Goal: Check status: Check status

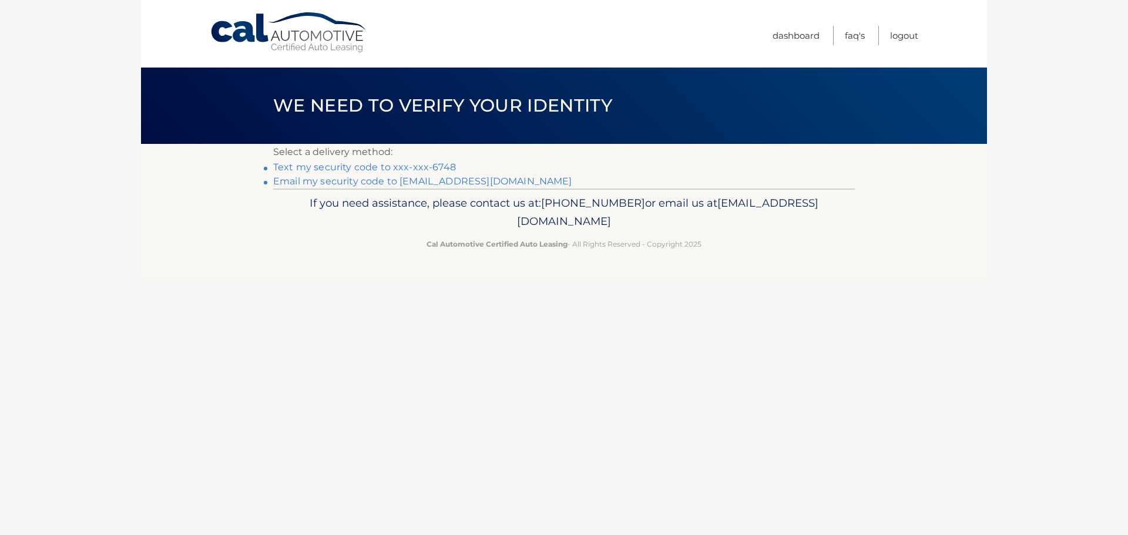
click at [381, 167] on link "Text my security code to xxx-xxx-6748" at bounding box center [364, 167] width 183 height 11
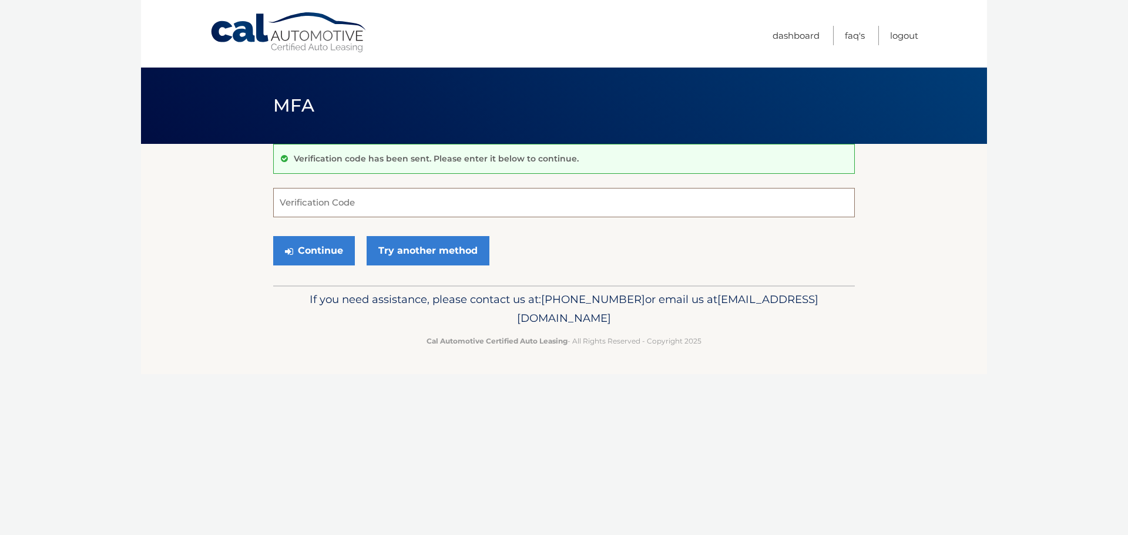
click at [386, 193] on input "Verification Code" at bounding box center [563, 202] width 581 height 29
type input "052399"
click at [328, 258] on button "Continue" at bounding box center [314, 250] width 82 height 29
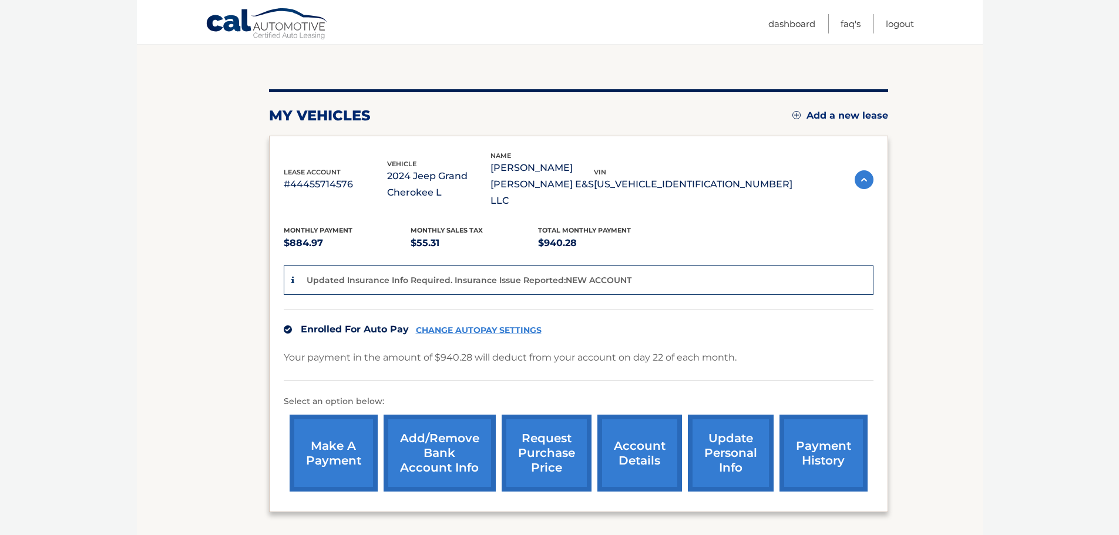
scroll to position [117, 0]
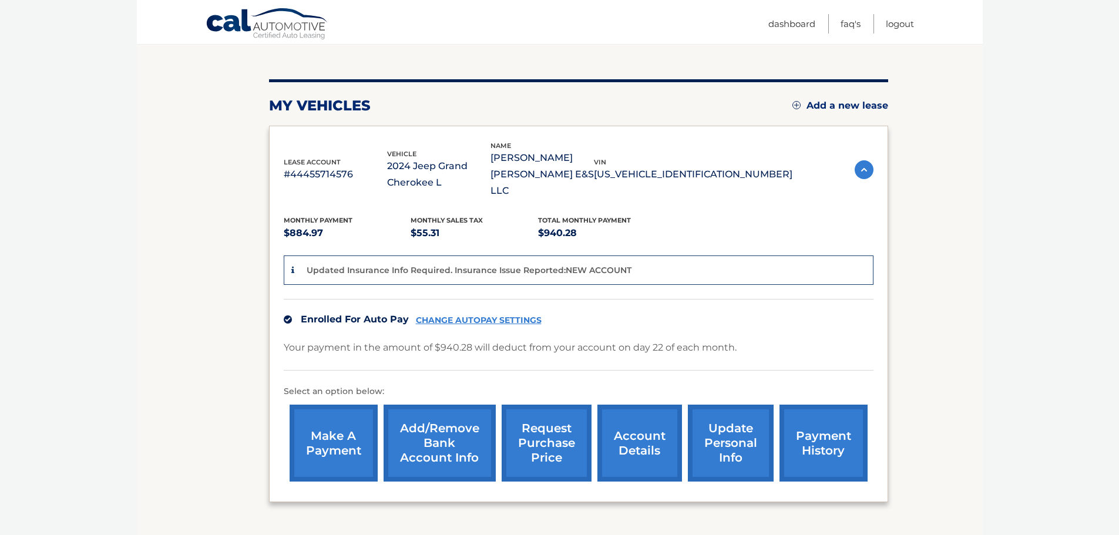
click at [630, 421] on link "account details" at bounding box center [639, 443] width 85 height 77
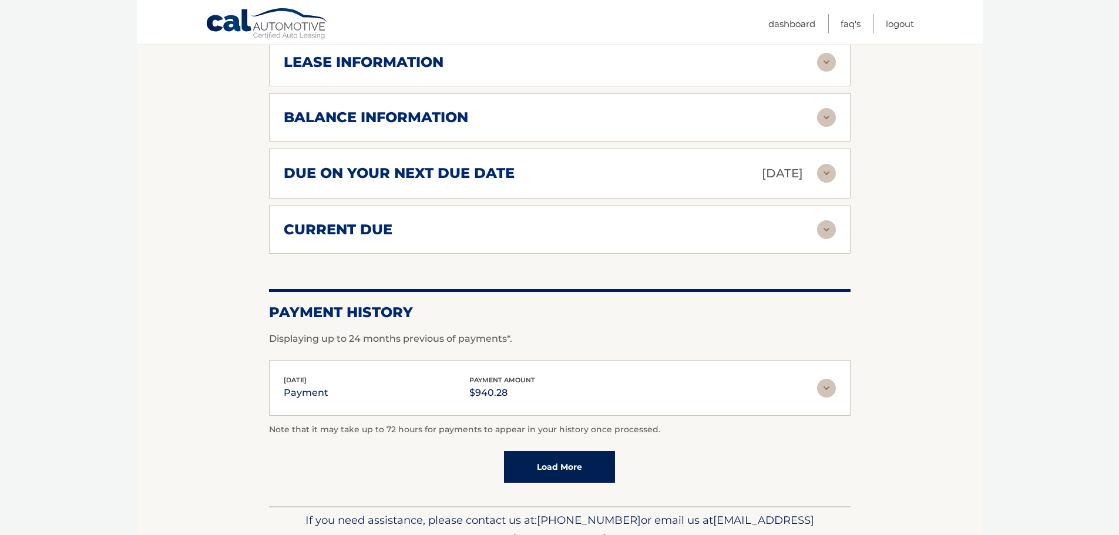
scroll to position [646, 0]
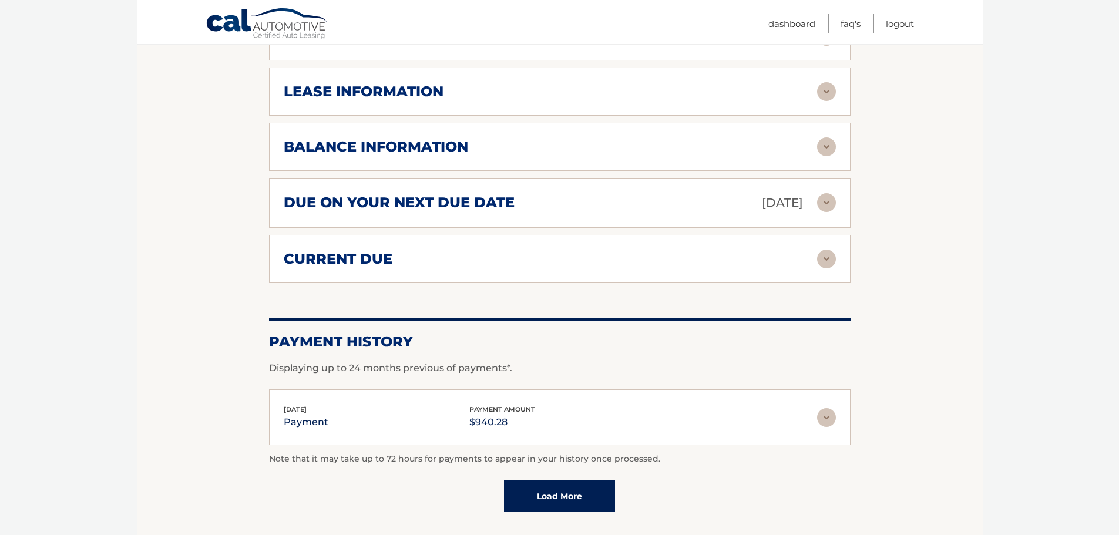
click at [822, 137] on img at bounding box center [826, 146] width 19 height 19
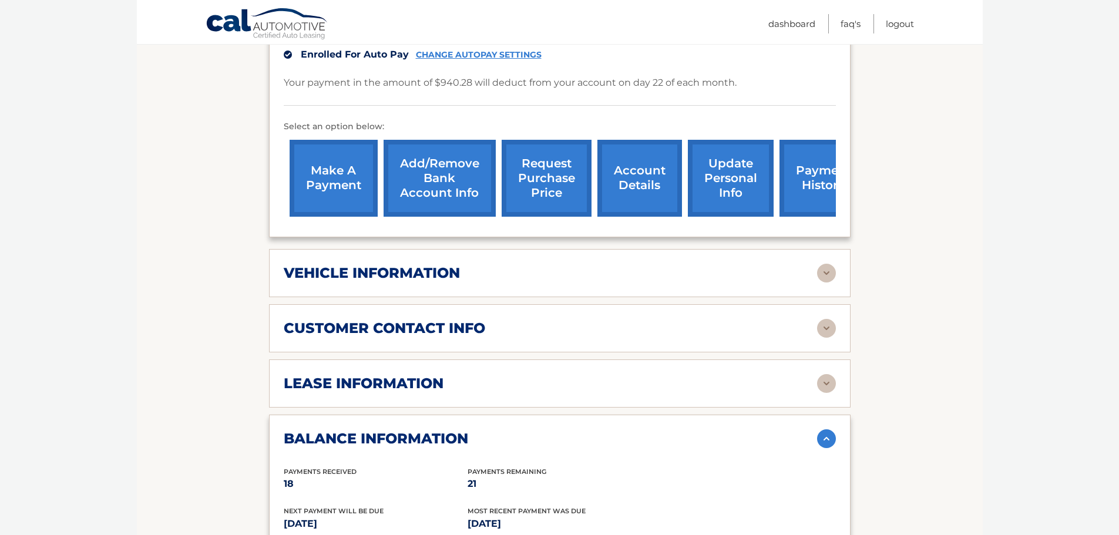
scroll to position [352, 0]
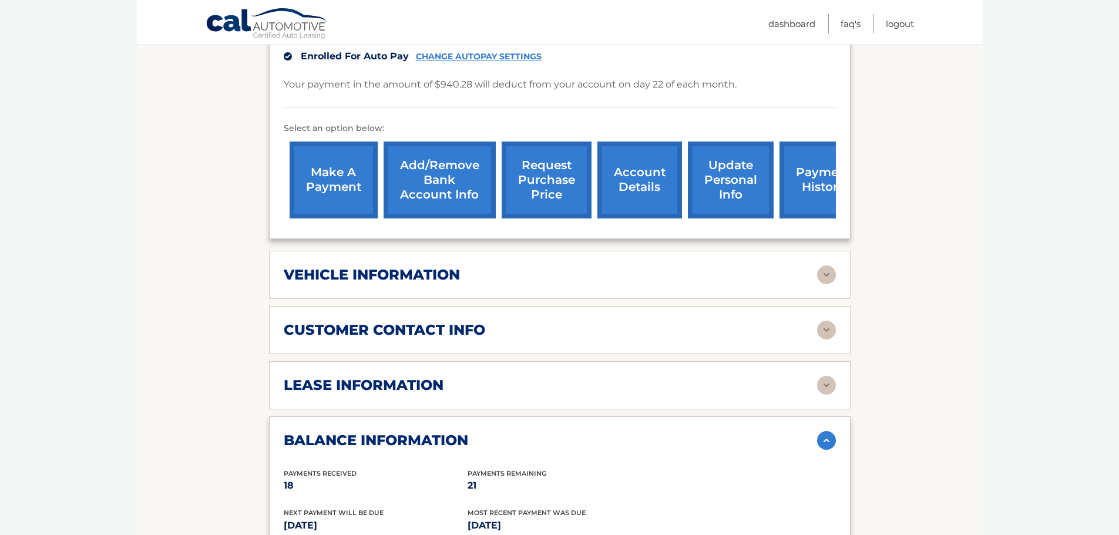
click at [545, 155] on link "request purchase price" at bounding box center [547, 180] width 90 height 77
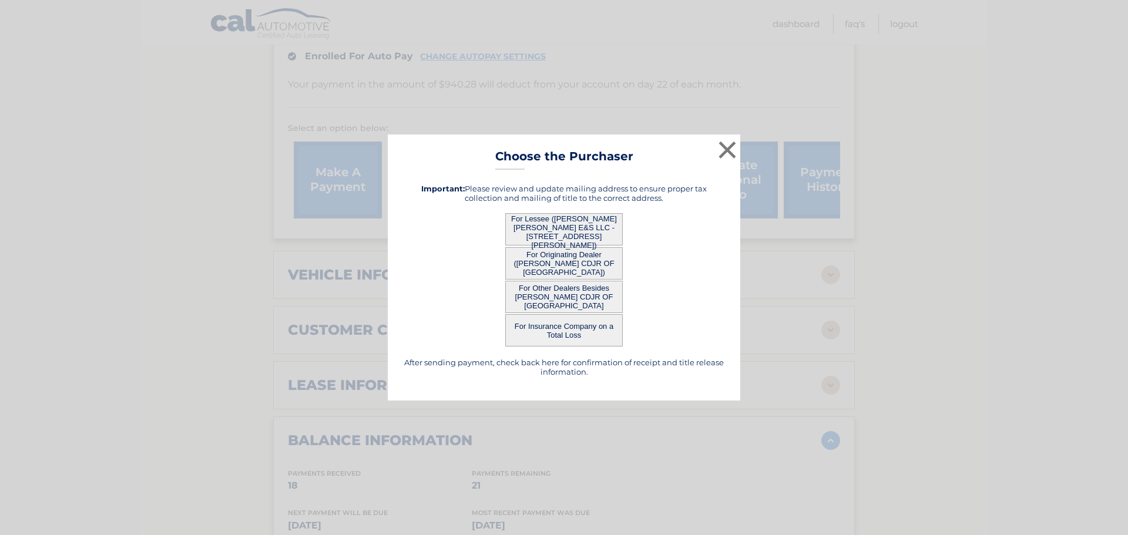
click at [586, 230] on button "For Lessee ([PERSON_NAME] [PERSON_NAME] E&S LLC - [STREET_ADDRESS][PERSON_NAME])" at bounding box center [563, 229] width 117 height 32
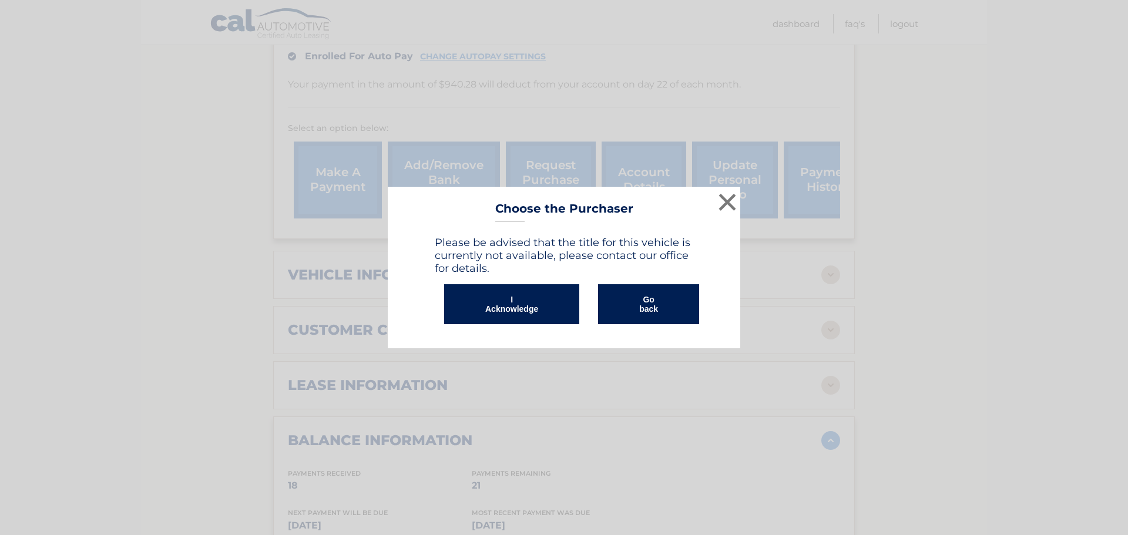
click at [654, 305] on button "Go back" at bounding box center [648, 304] width 101 height 40
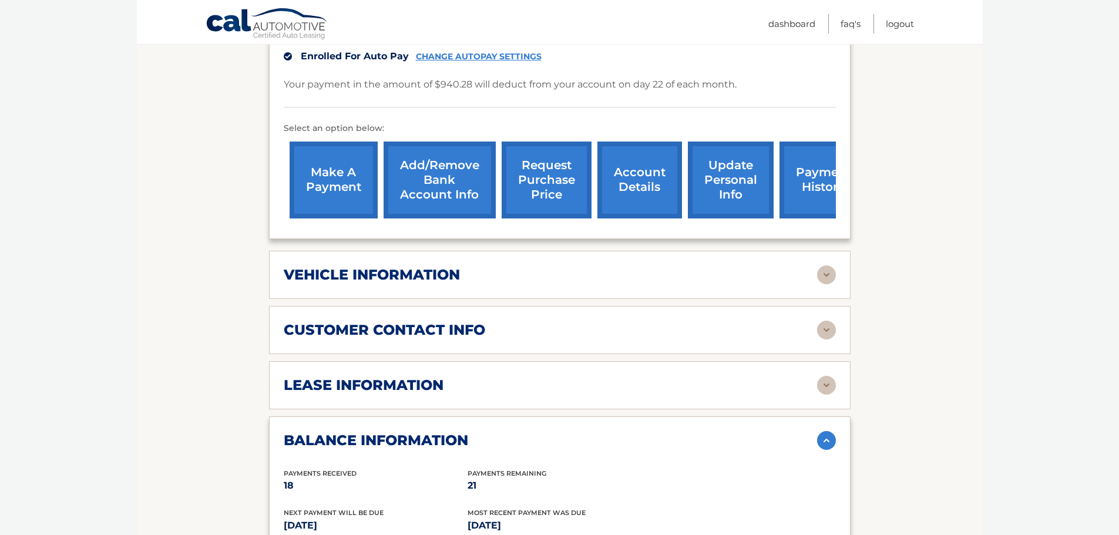
click at [820, 265] on img at bounding box center [826, 274] width 19 height 19
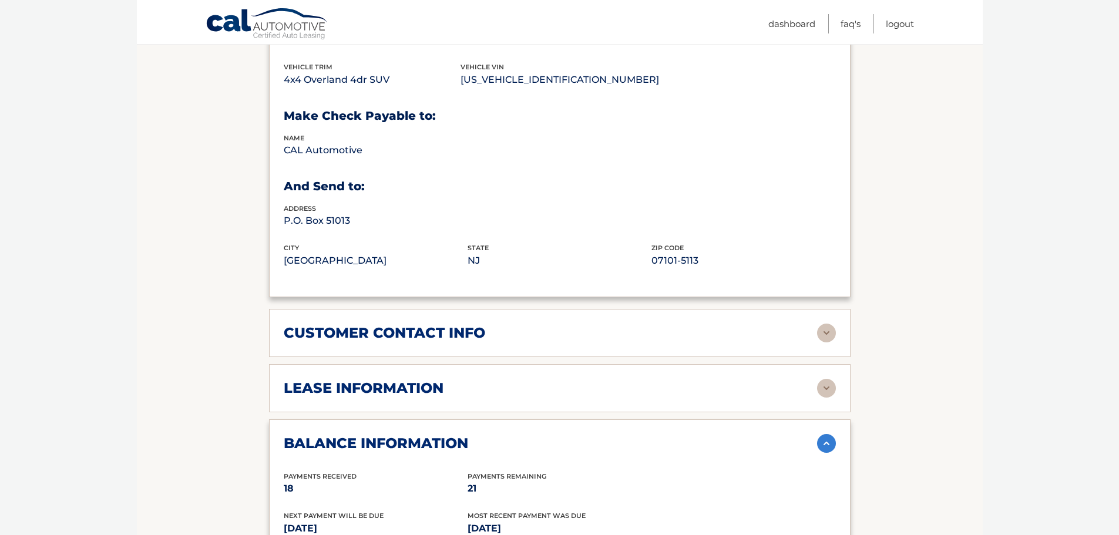
scroll to position [763, 0]
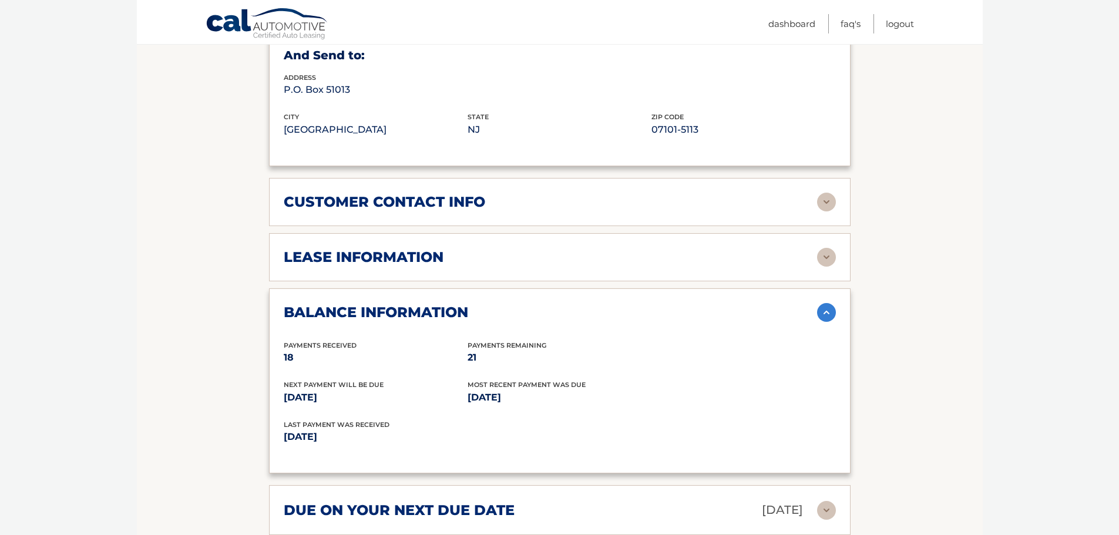
click at [583, 193] on div "customer contact info" at bounding box center [550, 202] width 533 height 18
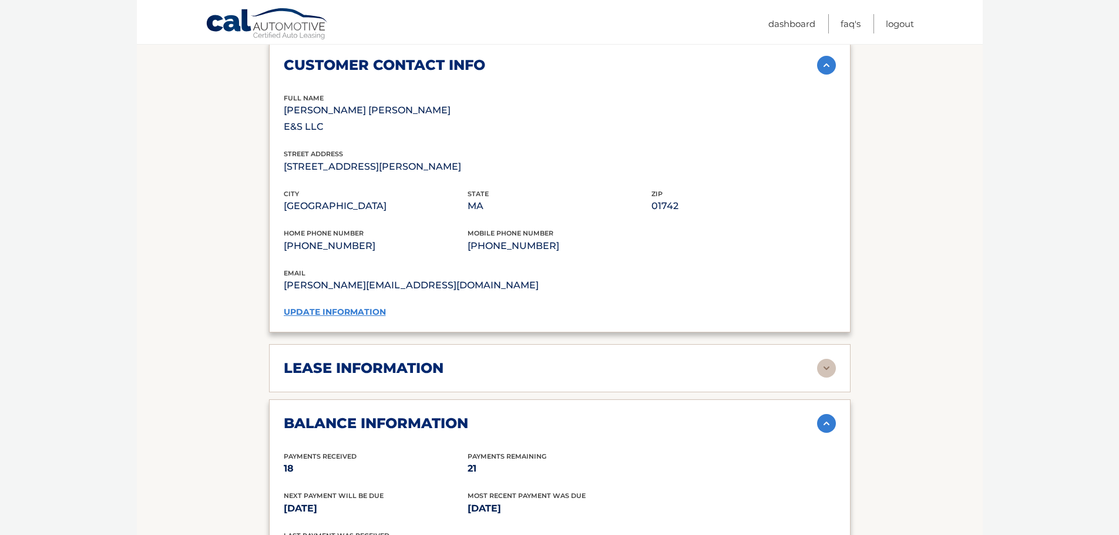
scroll to position [940, 0]
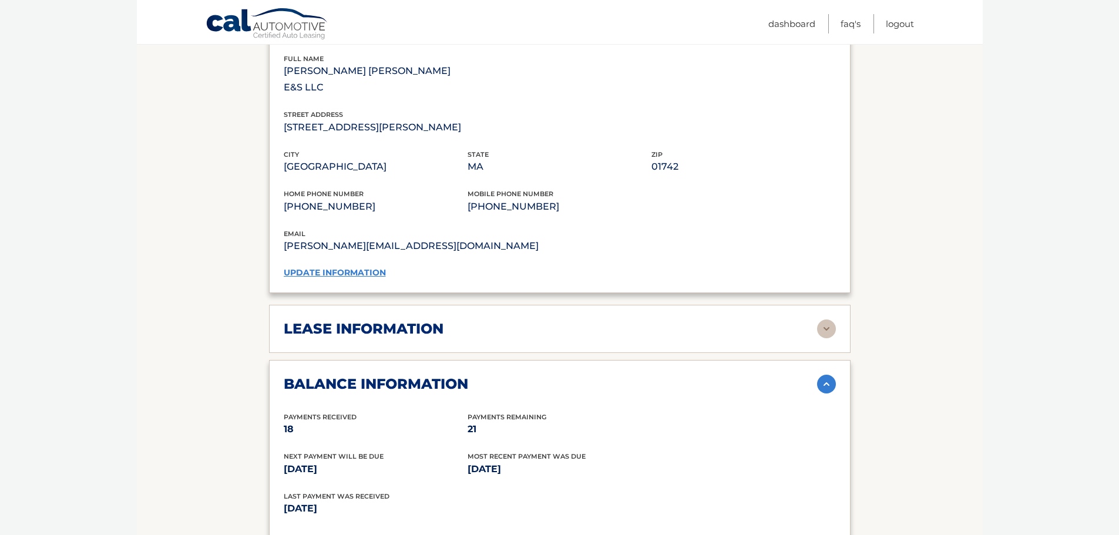
click at [553, 320] on div "lease information" at bounding box center [550, 329] width 533 height 18
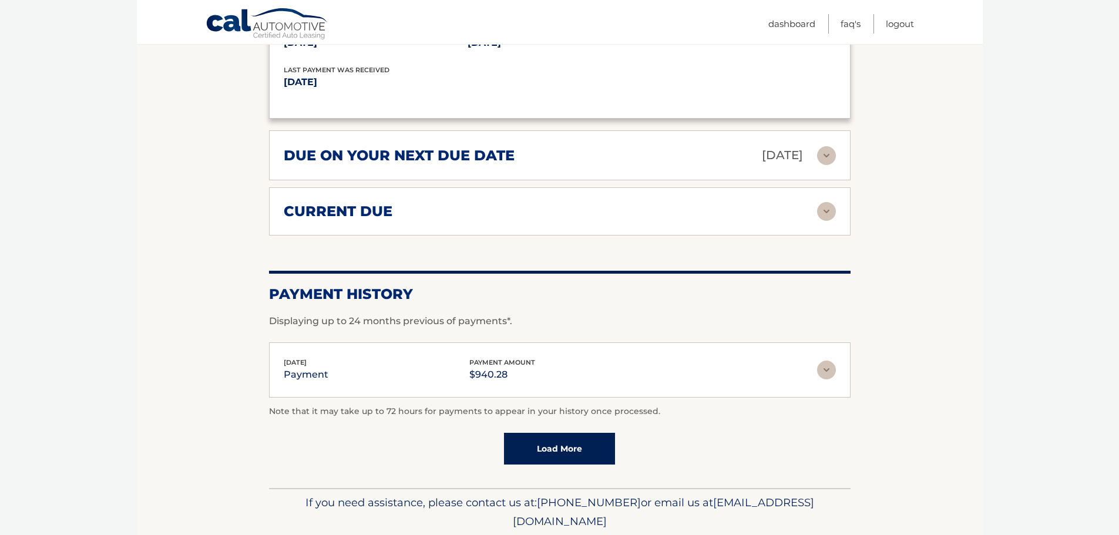
scroll to position [1596, 0]
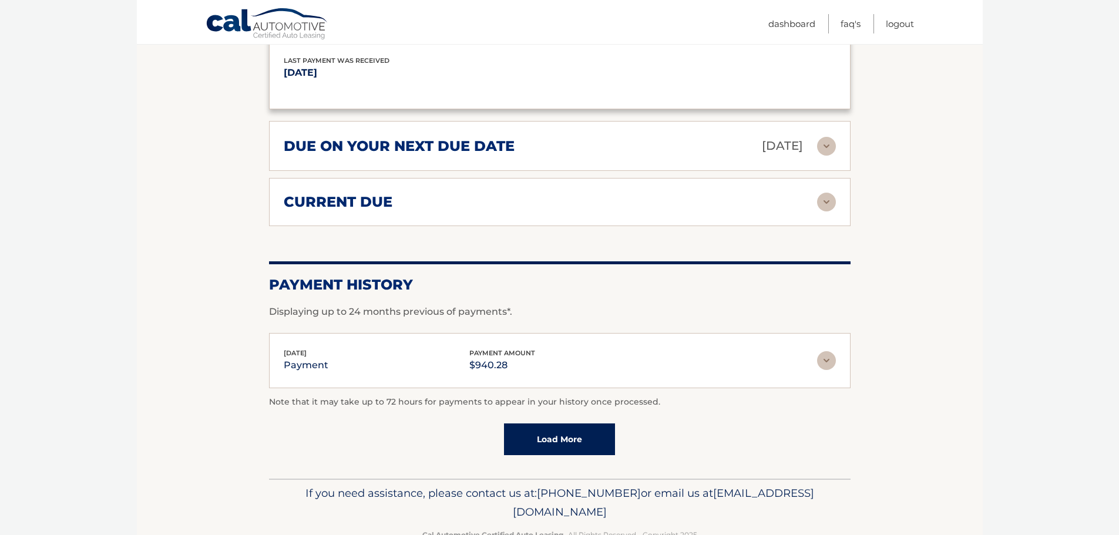
click at [573, 423] on link "Load More" at bounding box center [559, 439] width 111 height 32
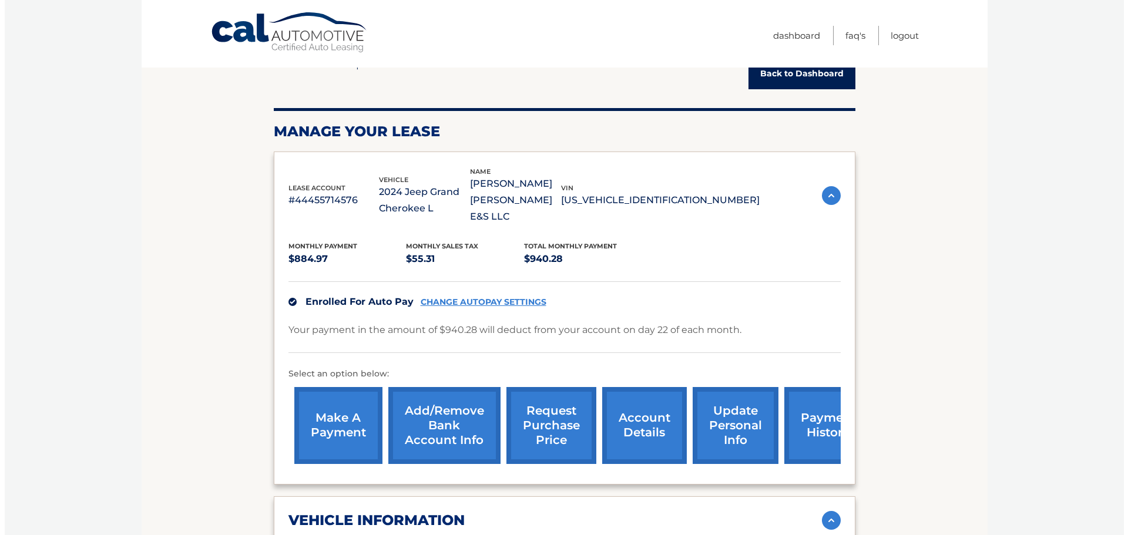
scroll to position [0, 0]
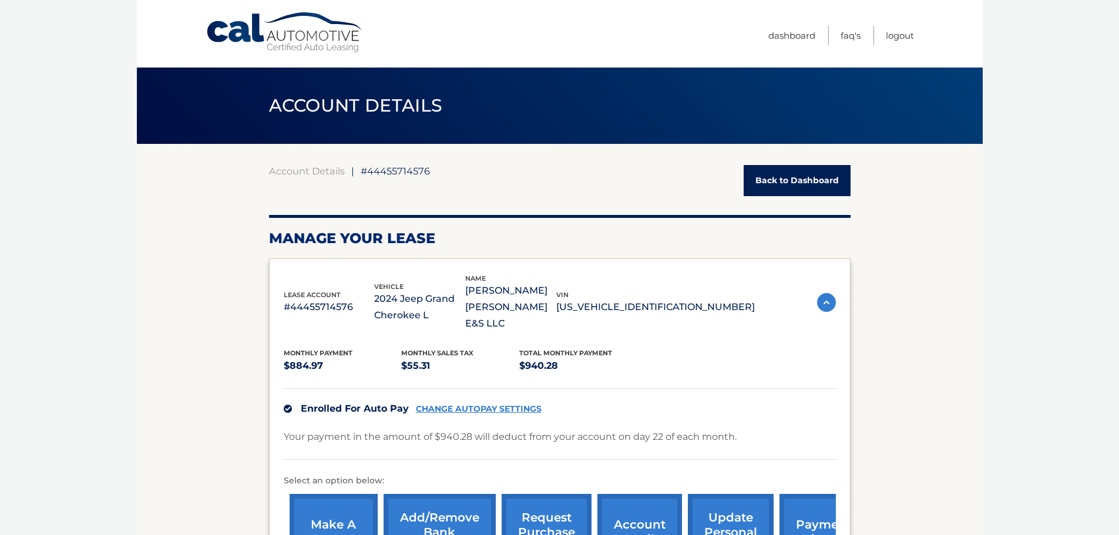
click at [548, 499] on link "request purchase price" at bounding box center [547, 532] width 90 height 77
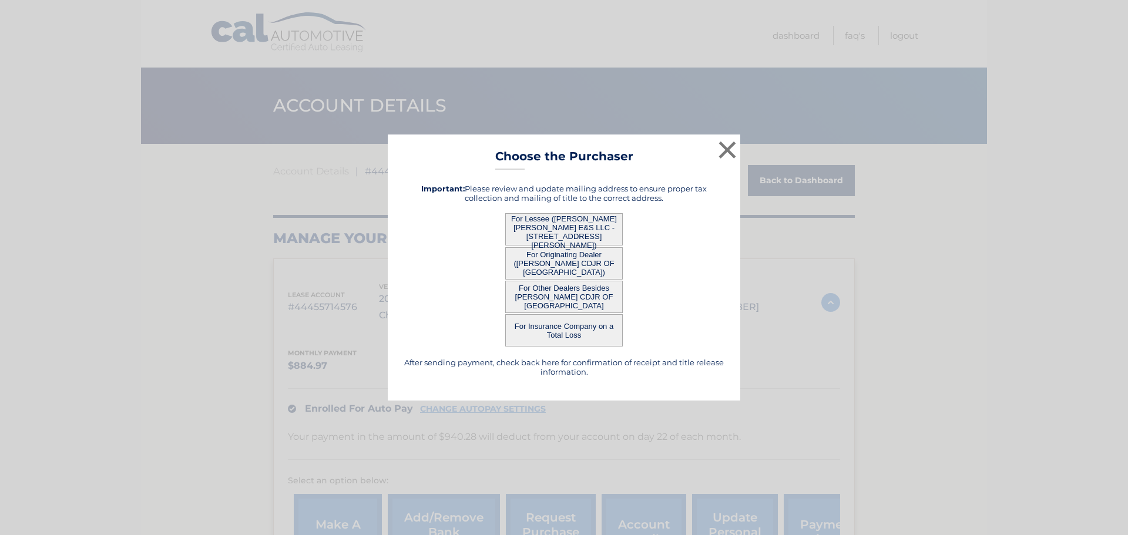
click at [573, 223] on button "For Lessee ([PERSON_NAME] [PERSON_NAME] E&S LLC - [STREET_ADDRESS][PERSON_NAME])" at bounding box center [563, 229] width 117 height 32
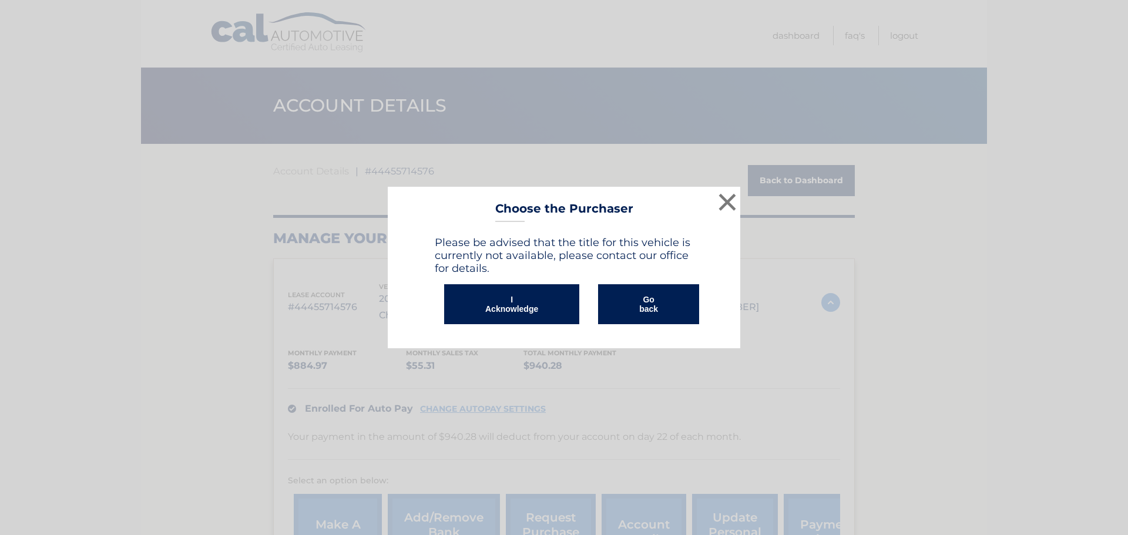
click at [507, 297] on button "I Acknowledge" at bounding box center [511, 304] width 135 height 40
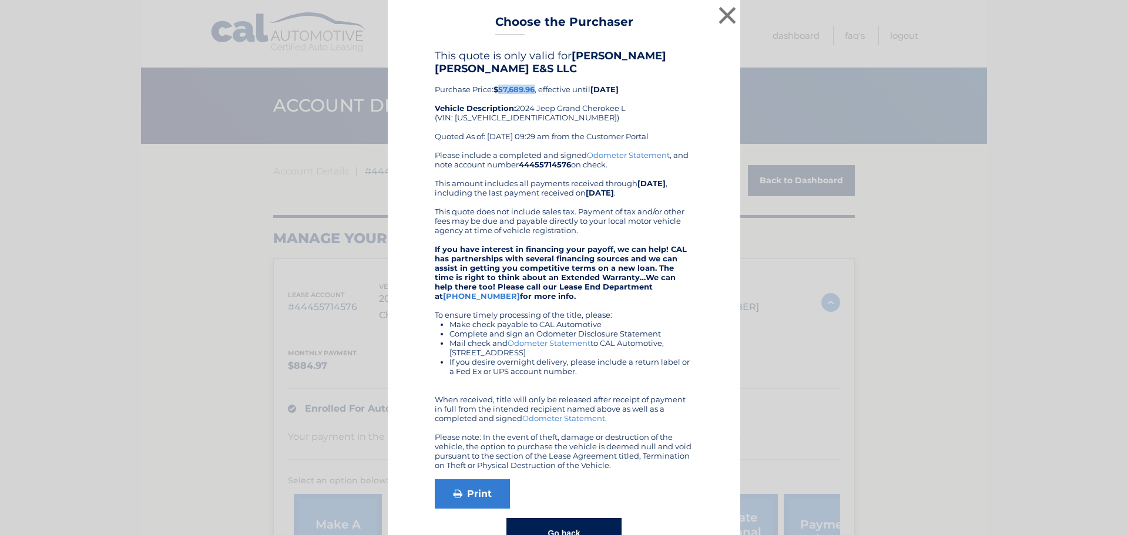
drag, startPoint x: 495, startPoint y: 88, endPoint x: 532, endPoint y: 91, distance: 36.6
click at [532, 91] on b "$57,689.96" at bounding box center [513, 89] width 41 height 9
click at [722, 14] on button "×" at bounding box center [726, 15] width 23 height 23
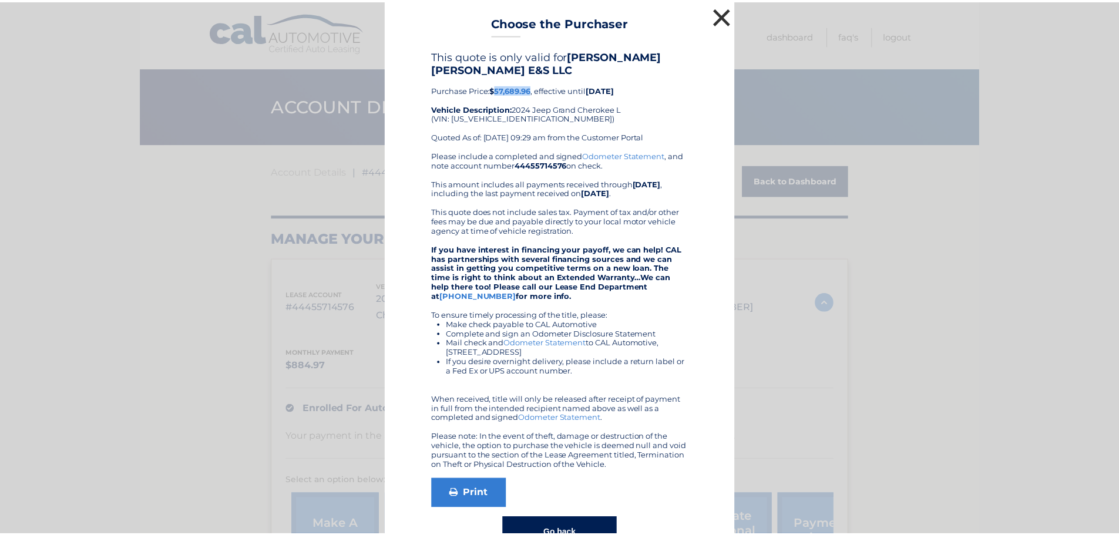
scroll to position [19, 0]
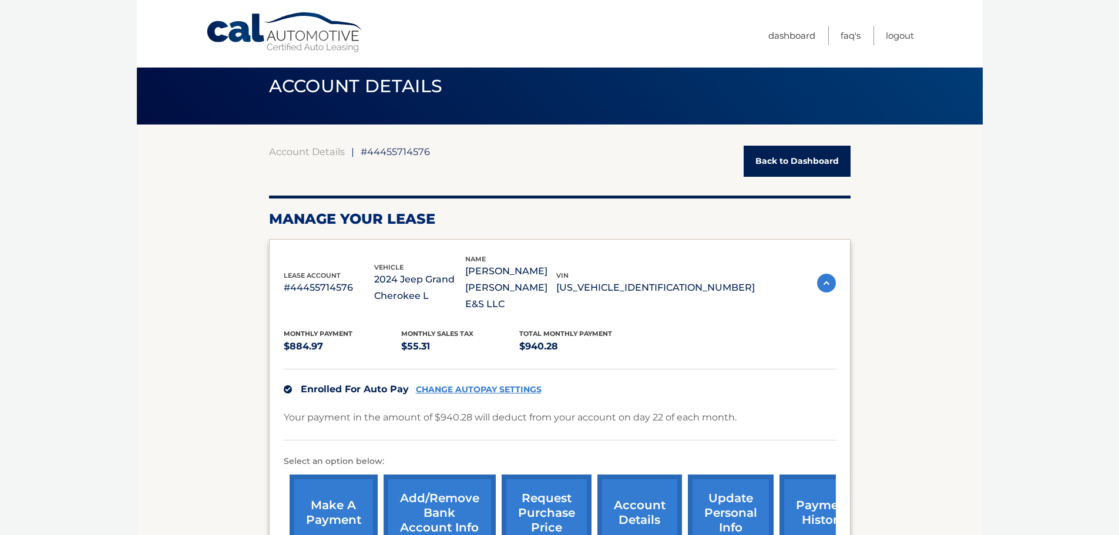
drag, startPoint x: 738, startPoint y: 280, endPoint x: 637, endPoint y: 279, distance: 101.0
click at [637, 280] on p "[US_VEHICLE_IDENTIFICATION_NUMBER]" at bounding box center [655, 288] width 199 height 16
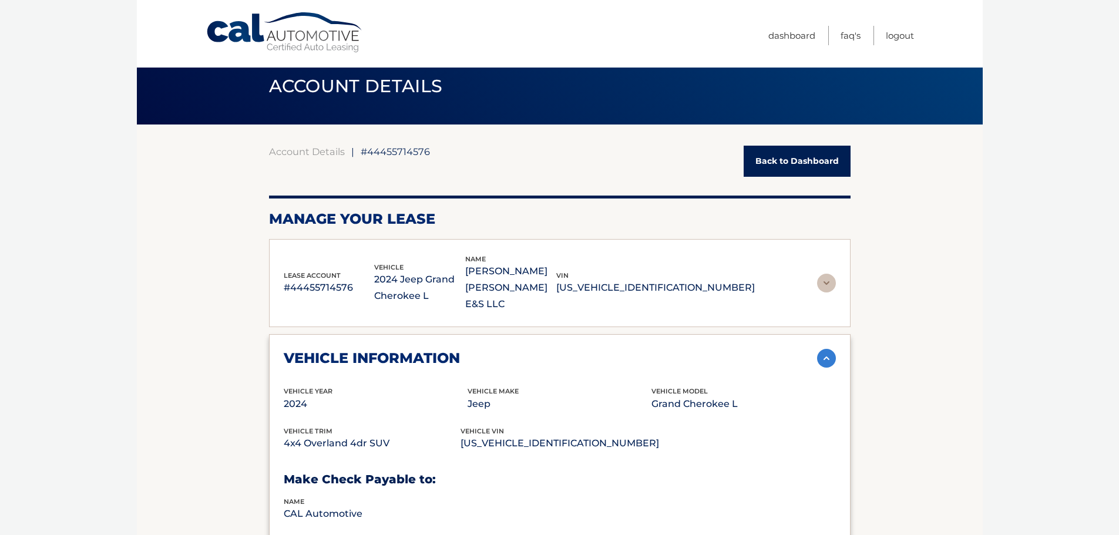
copy p "[US_VEHICLE_IDENTIFICATION_NUMBER]"
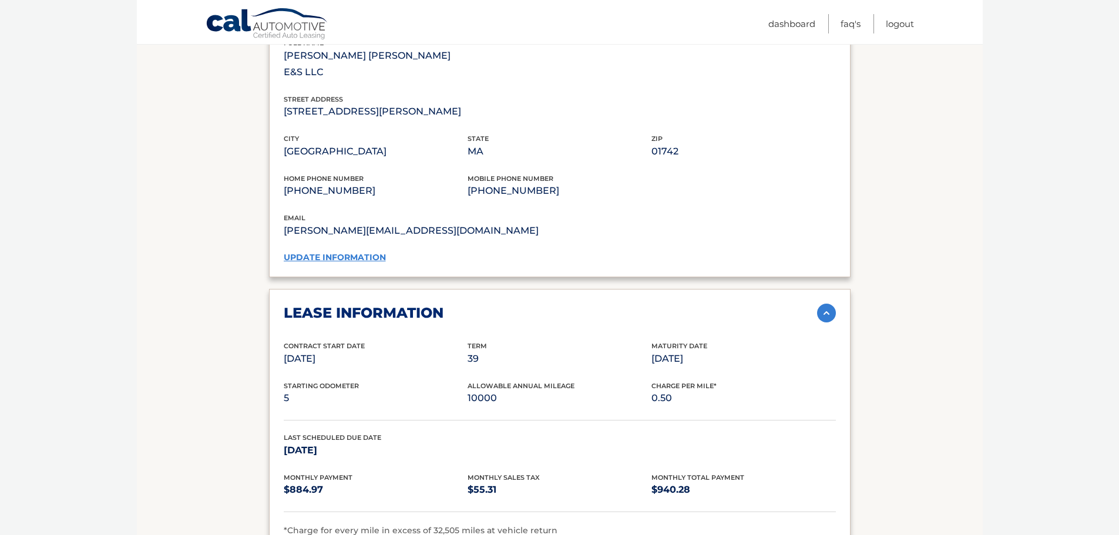
scroll to position [724, 0]
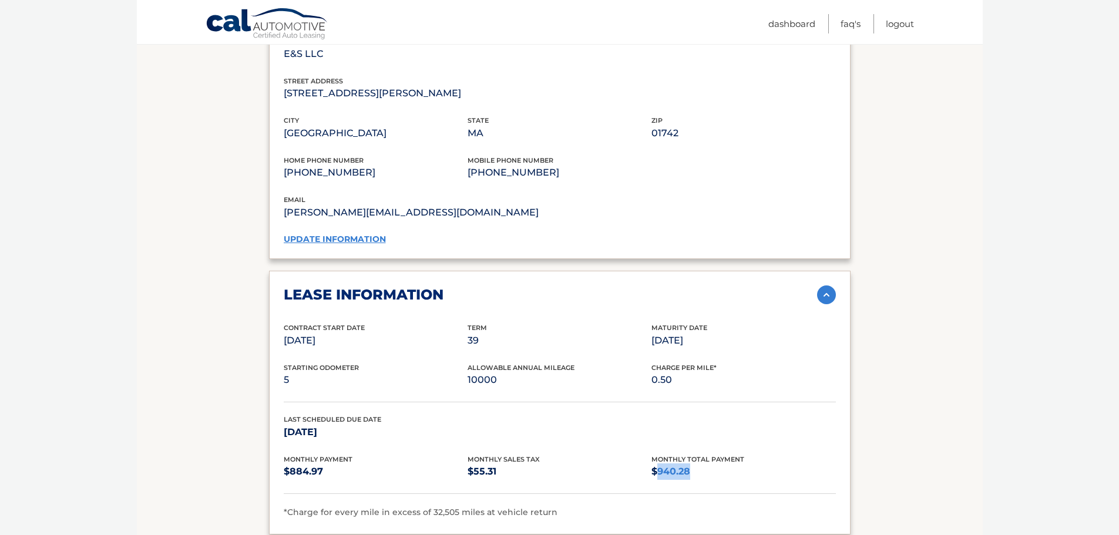
drag, startPoint x: 694, startPoint y: 440, endPoint x: 660, endPoint y: 441, distance: 33.5
click at [660, 463] on p "$940.28" at bounding box center [743, 471] width 184 height 16
copy p "940.28"
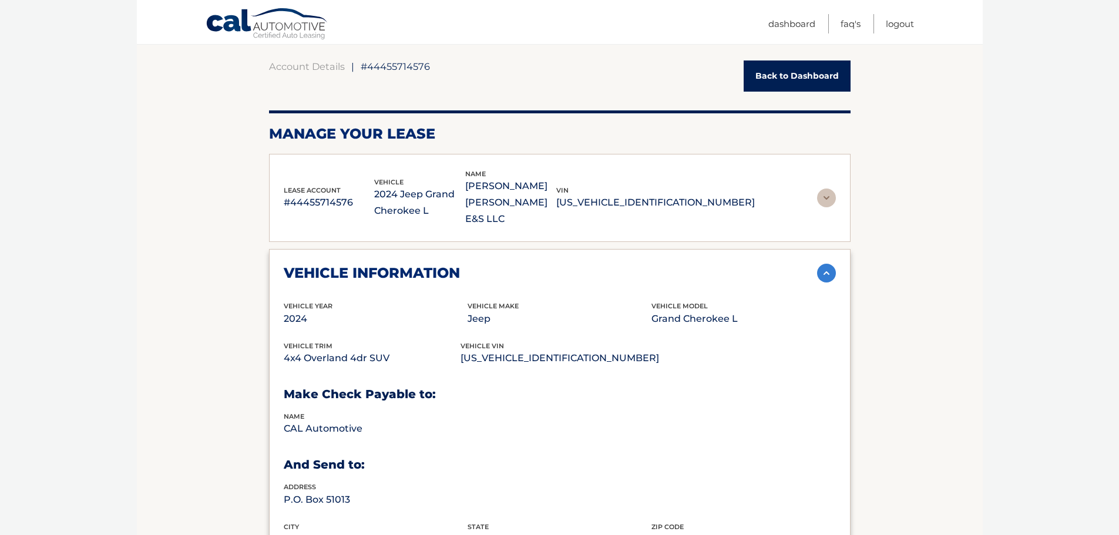
scroll to position [117, 0]
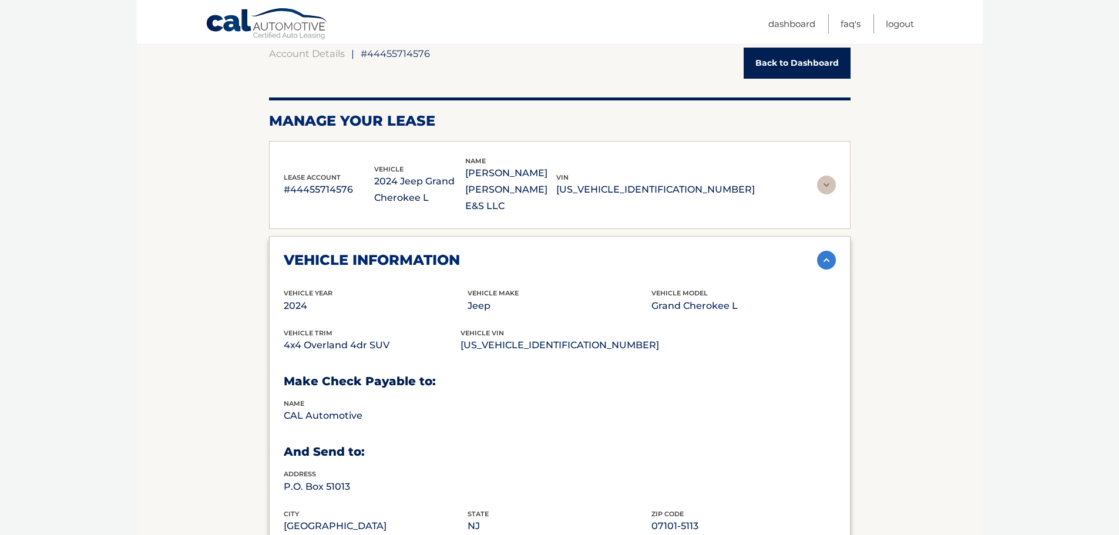
click at [785, 62] on link "Back to Dashboard" at bounding box center [797, 63] width 107 height 31
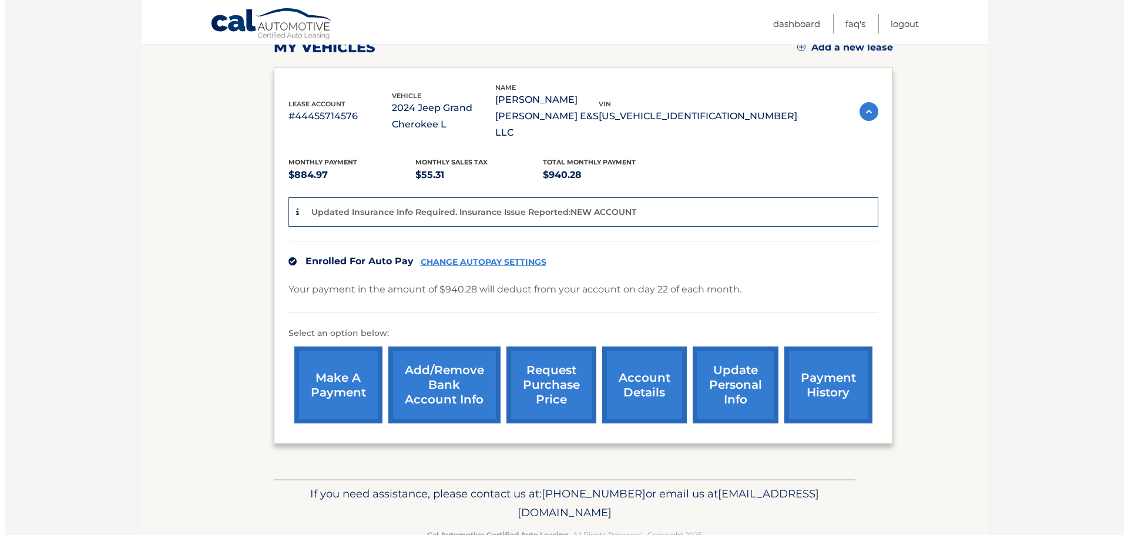
scroll to position [176, 0]
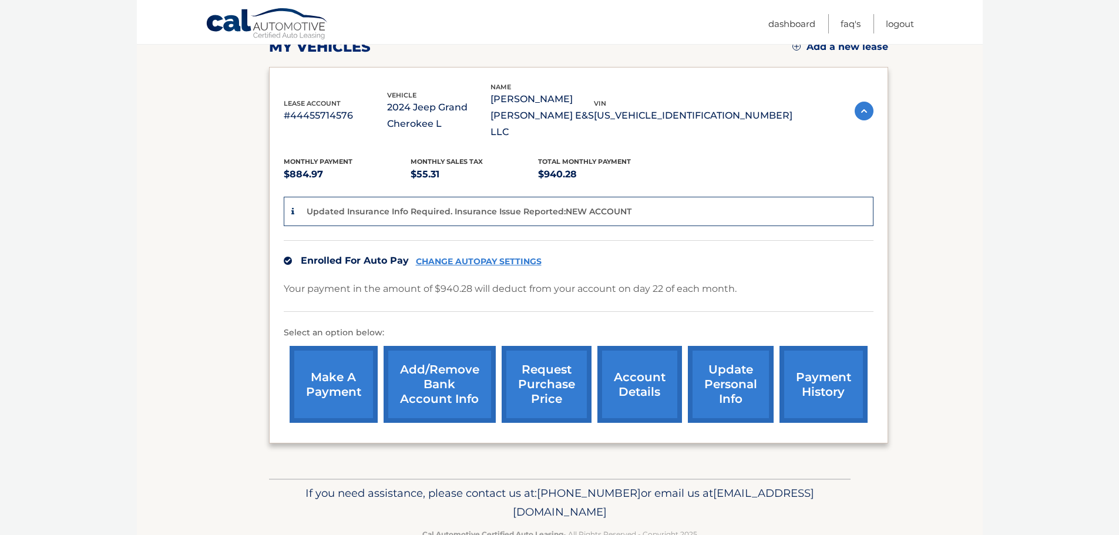
click at [538, 360] on link "request purchase price" at bounding box center [547, 384] width 90 height 77
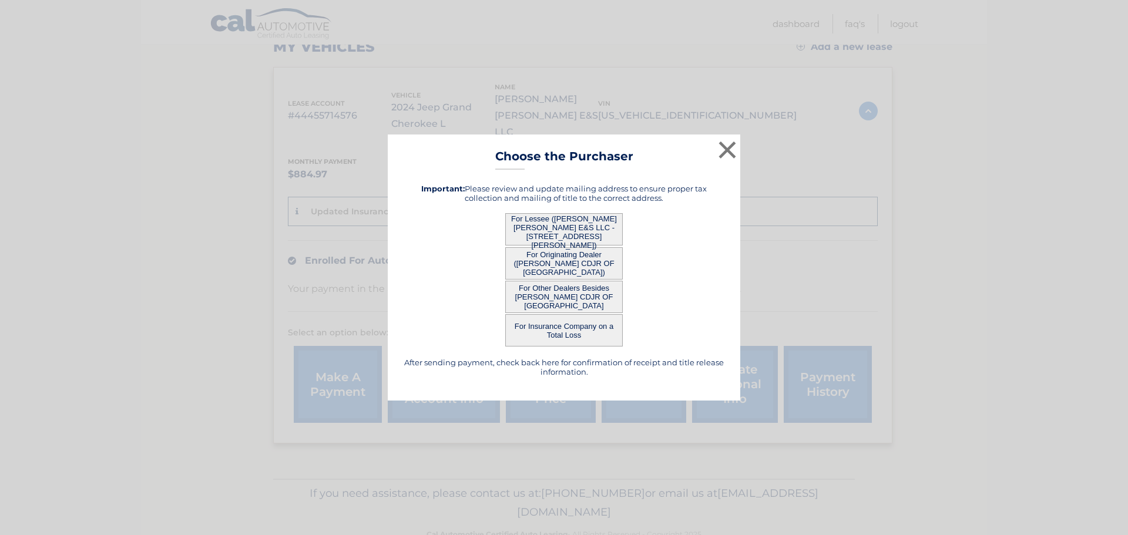
click at [552, 225] on button "For Lessee ([PERSON_NAME] [PERSON_NAME] E&S LLC - [STREET_ADDRESS][PERSON_NAME])" at bounding box center [563, 229] width 117 height 32
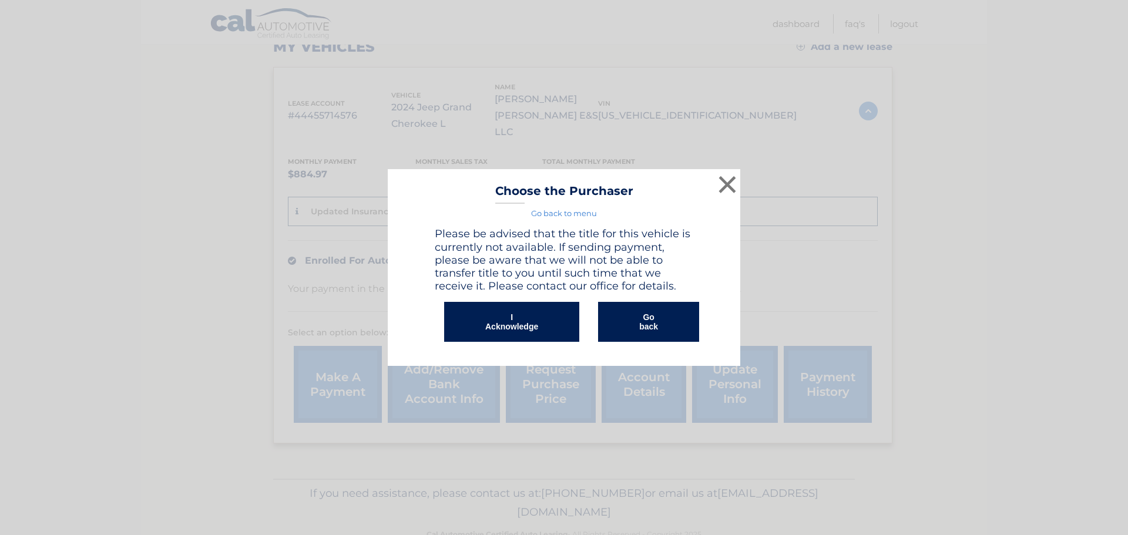
click at [509, 318] on button "I Acknowledge" at bounding box center [511, 322] width 135 height 40
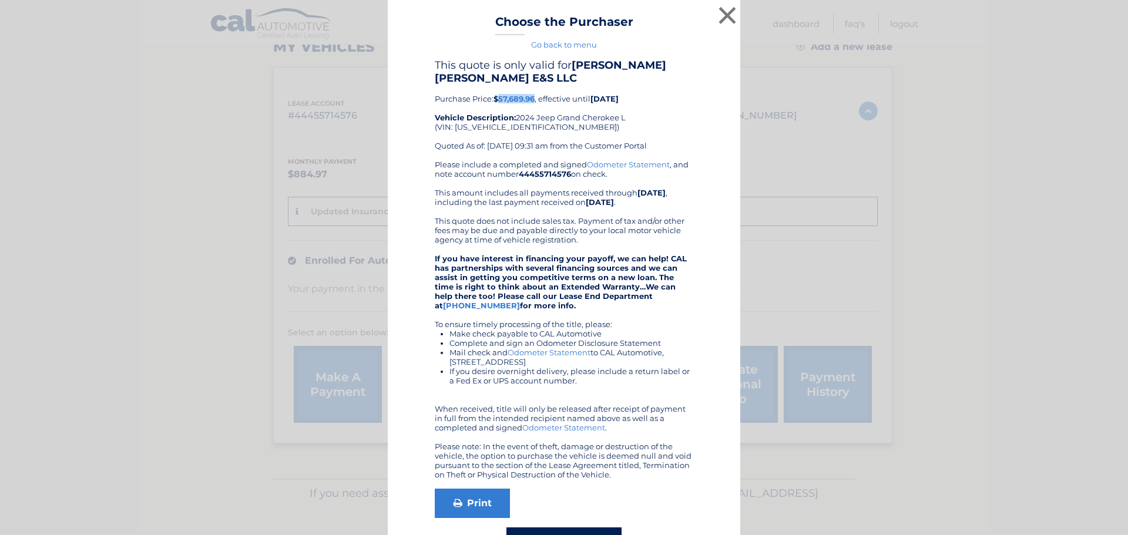
drag, startPoint x: 495, startPoint y: 100, endPoint x: 532, endPoint y: 100, distance: 36.4
click at [532, 100] on b "$57,689.96" at bounding box center [513, 98] width 41 height 9
copy b "57,689.96"
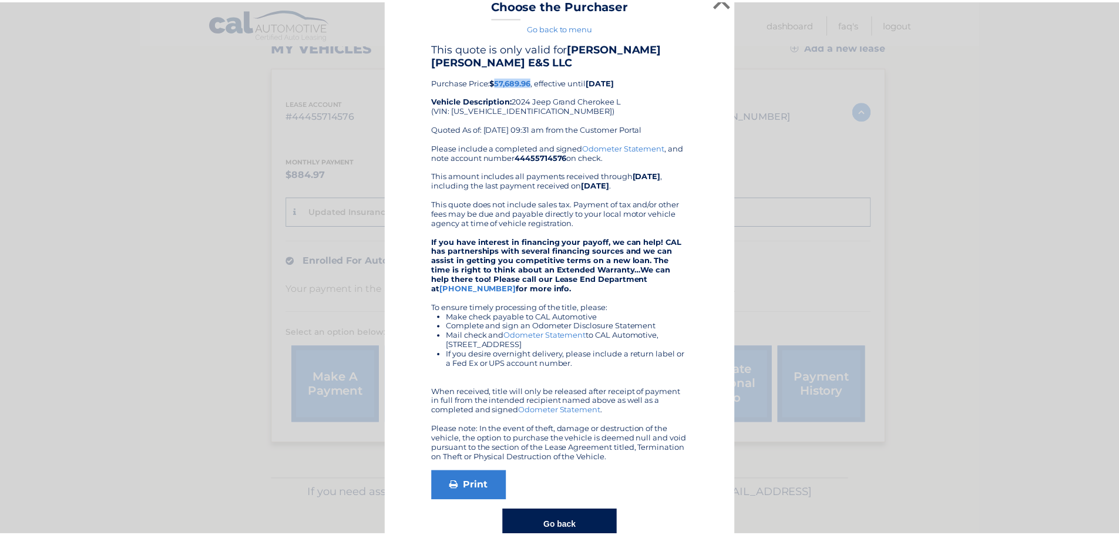
scroll to position [0, 0]
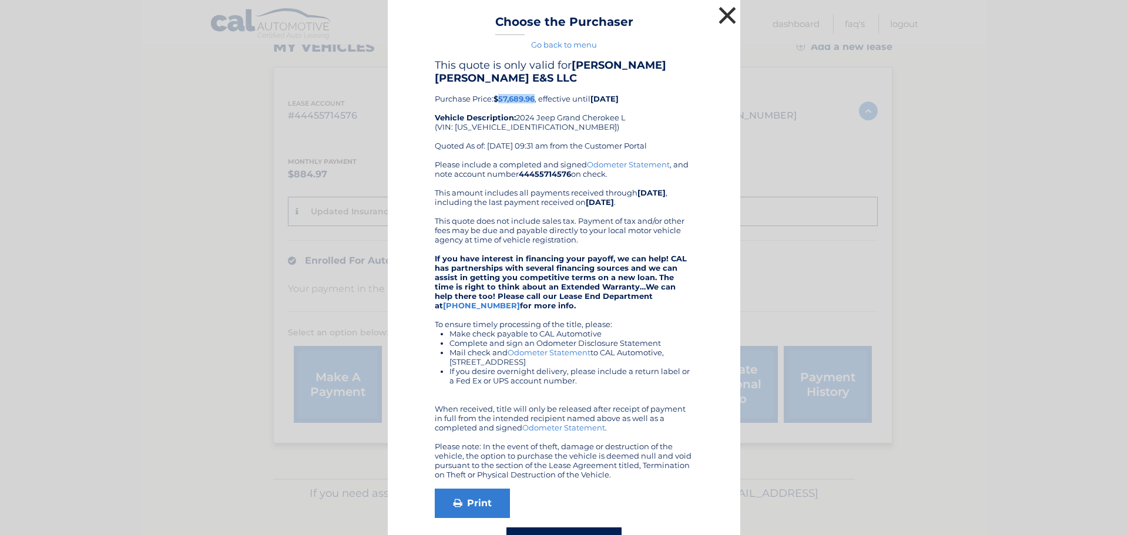
click at [720, 10] on button "×" at bounding box center [726, 15] width 23 height 23
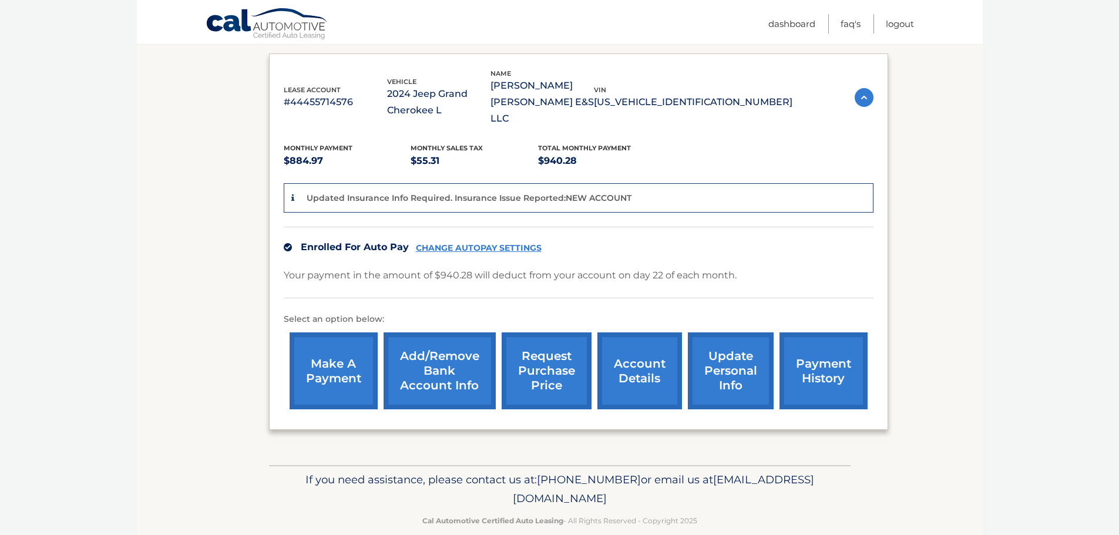
scroll to position [193, 0]
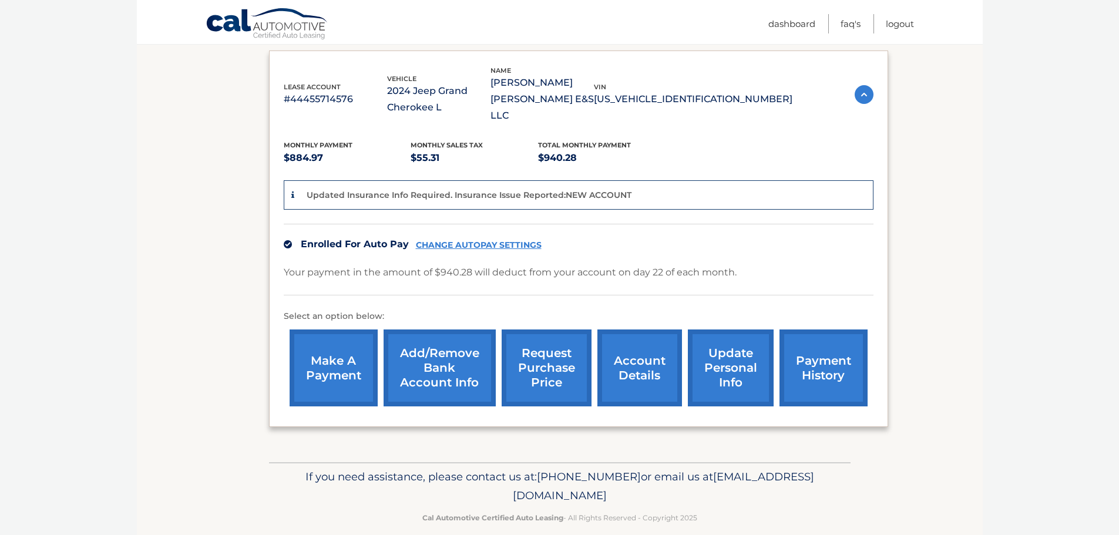
click at [700, 92] on p "[US_VEHICLE_IDENTIFICATION_NUMBER]" at bounding box center [693, 99] width 199 height 16
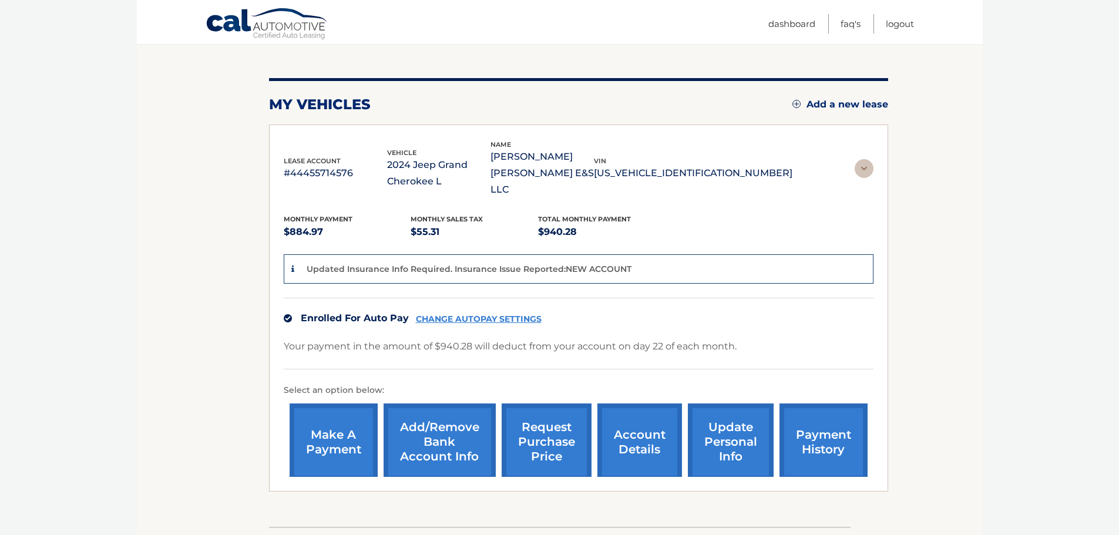
scroll to position [0, 0]
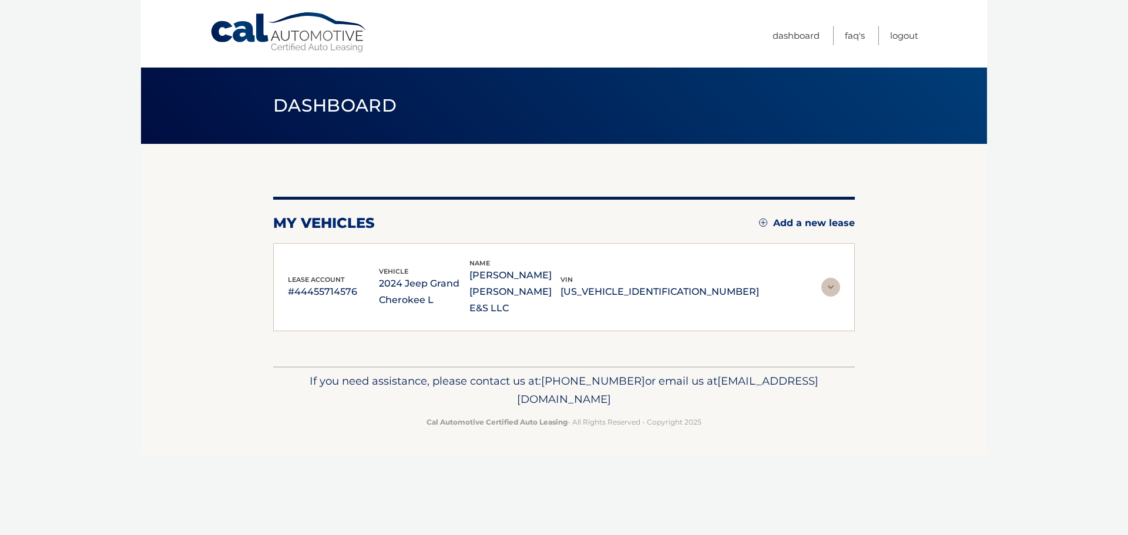
drag, startPoint x: 739, startPoint y: 284, endPoint x: 641, endPoint y: 284, distance: 98.7
click at [641, 284] on p "[US_VEHICLE_IDENTIFICATION_NUMBER]" at bounding box center [659, 292] width 199 height 16
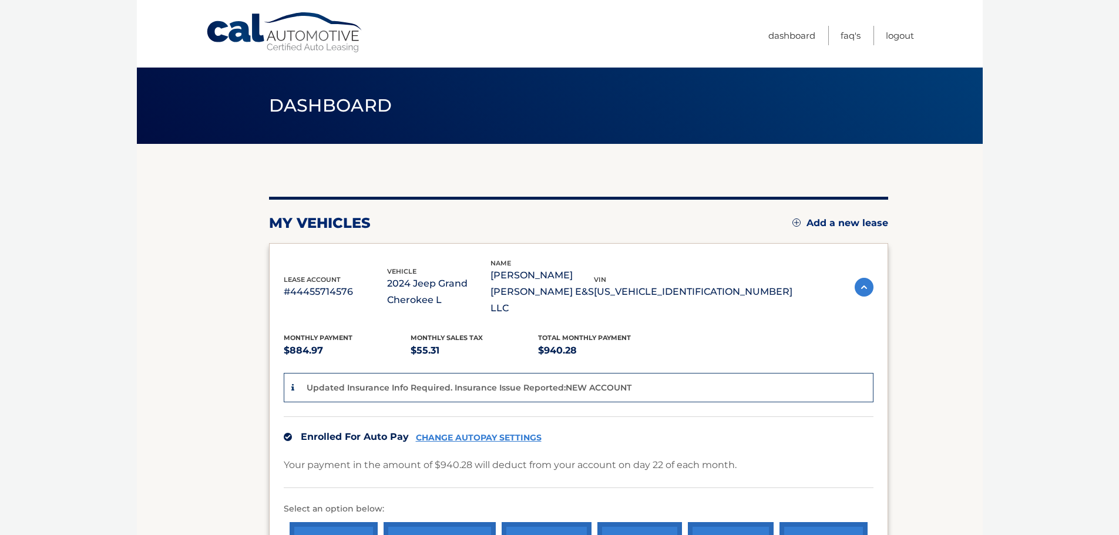
copy p "[US_VEHICLE_IDENTIFICATION_NUMBER]"
